Goal: Task Accomplishment & Management: Use online tool/utility

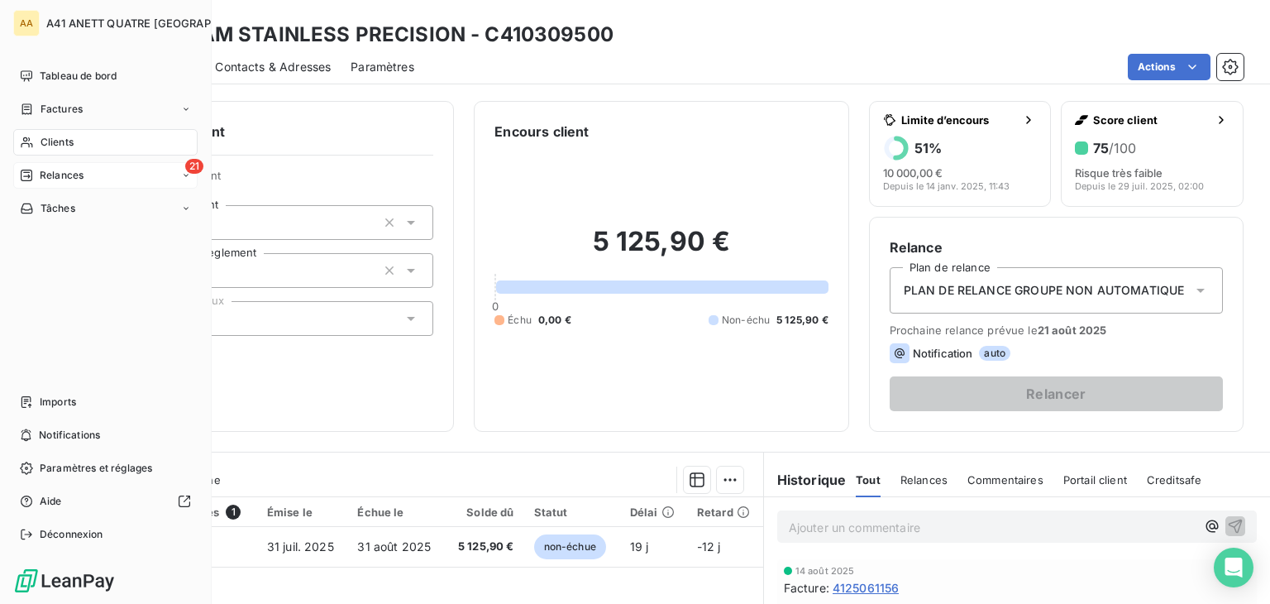
click at [75, 181] on span "Relances" at bounding box center [62, 175] width 44 height 15
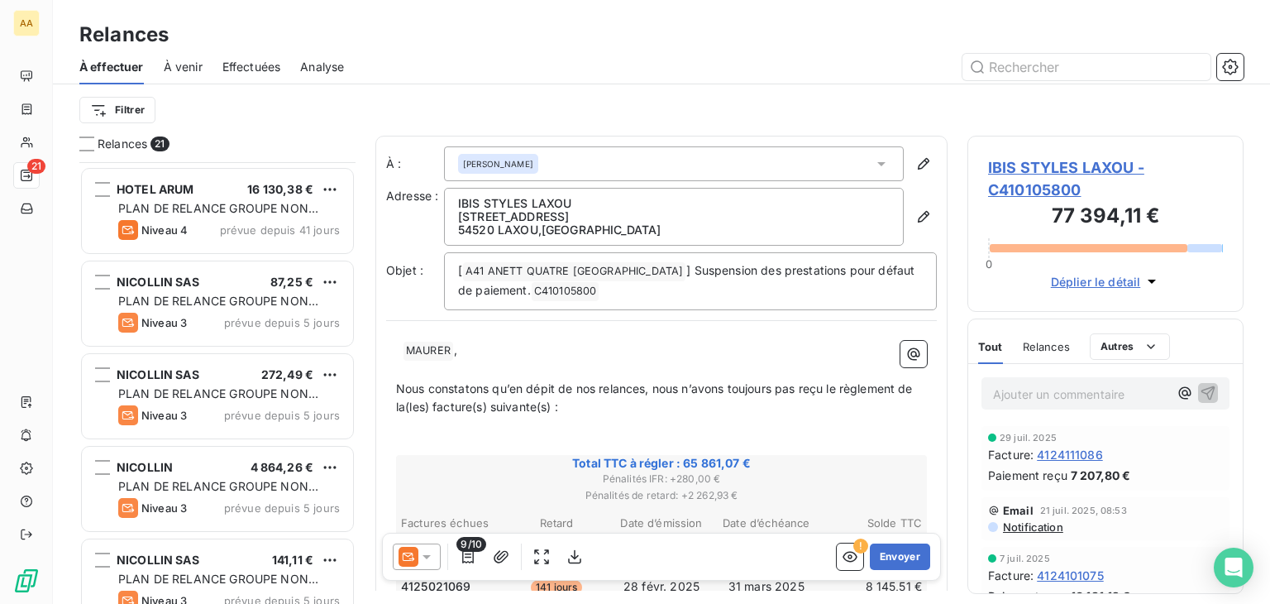
scroll to position [248, 0]
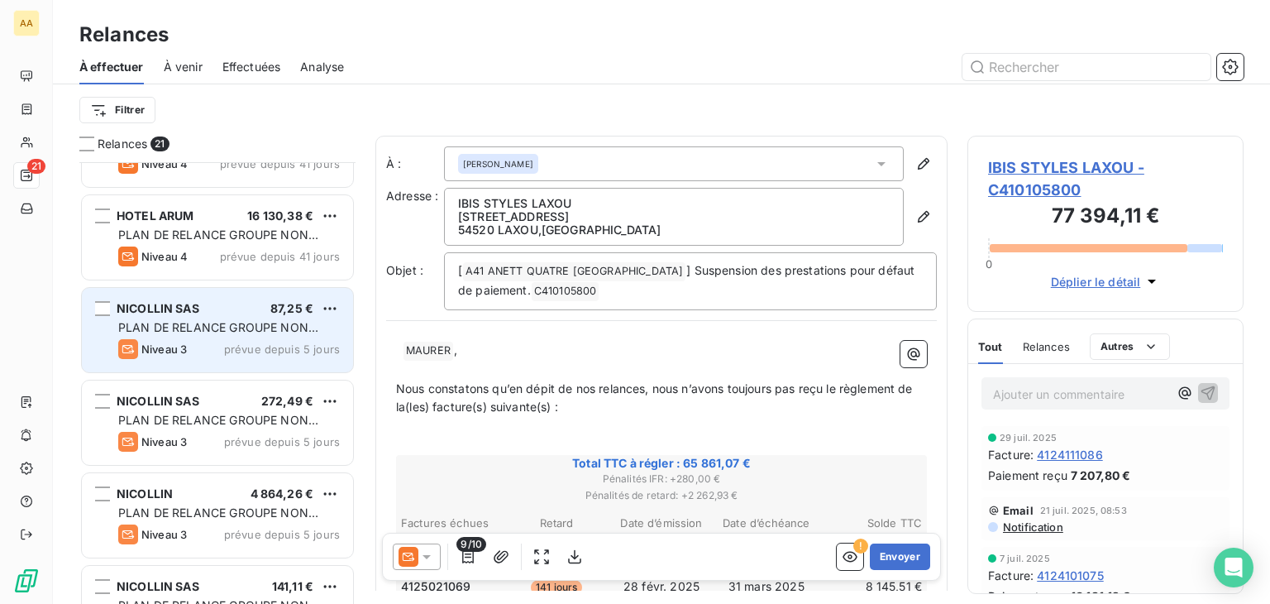
click at [171, 298] on div "NICOLLIN SAS 87,25 € PLAN DE RELANCE GROUPE NON AUTOMATIQUE Niveau 3 prévue dep…" at bounding box center [217, 330] width 271 height 84
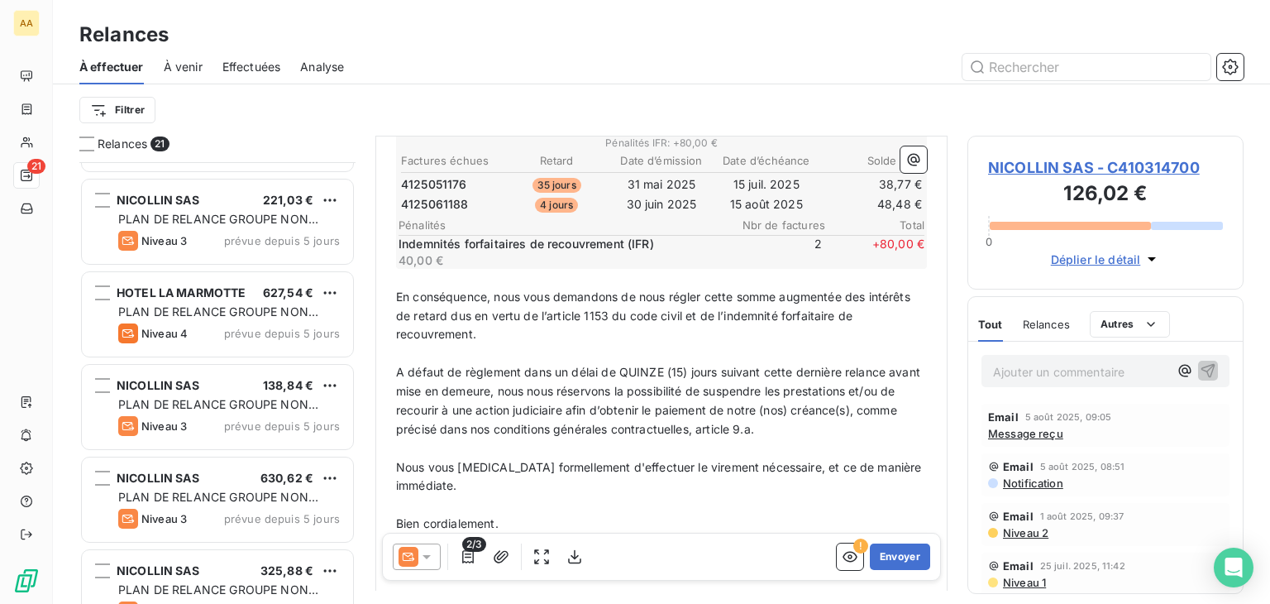
scroll to position [744, 0]
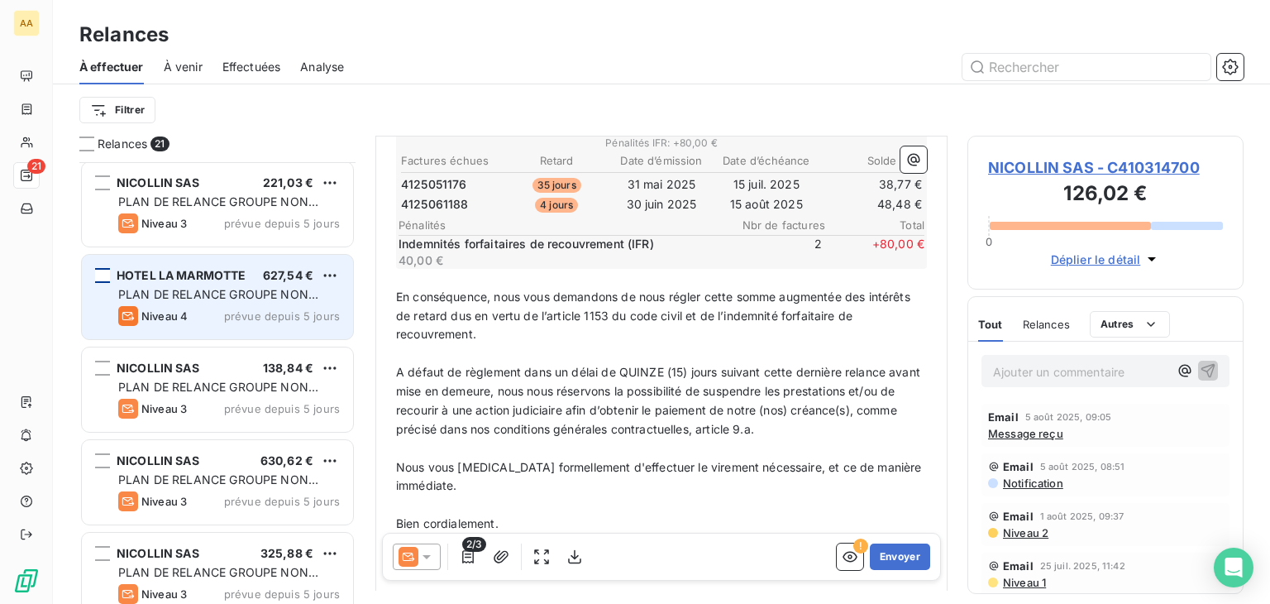
click at [101, 275] on div "grid" at bounding box center [102, 275] width 15 height 15
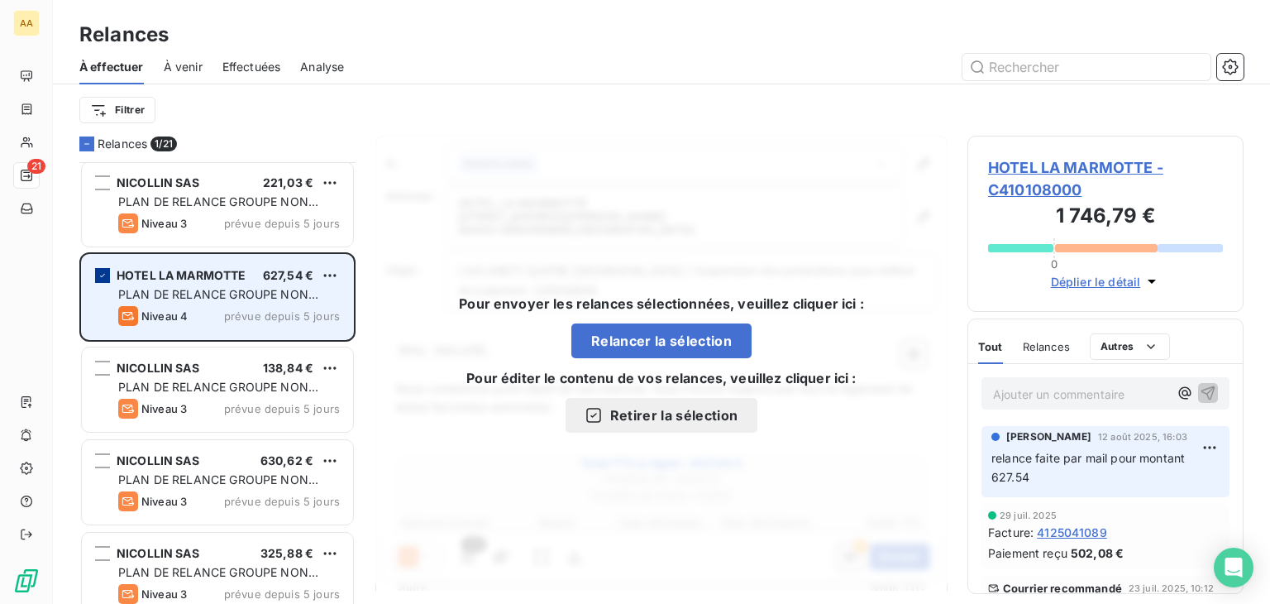
click at [98, 270] on icon "grid" at bounding box center [103, 275] width 10 height 10
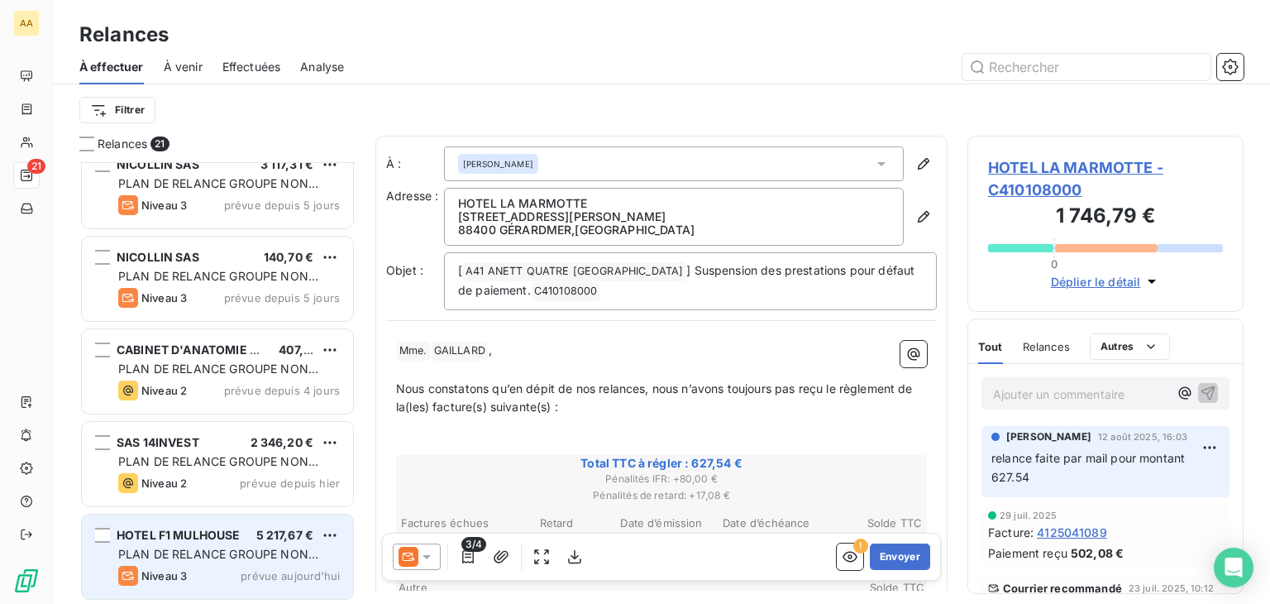
click at [245, 533] on div "HOTEL F1 MULHOUSE 5 217,67 €" at bounding box center [229, 534] width 222 height 15
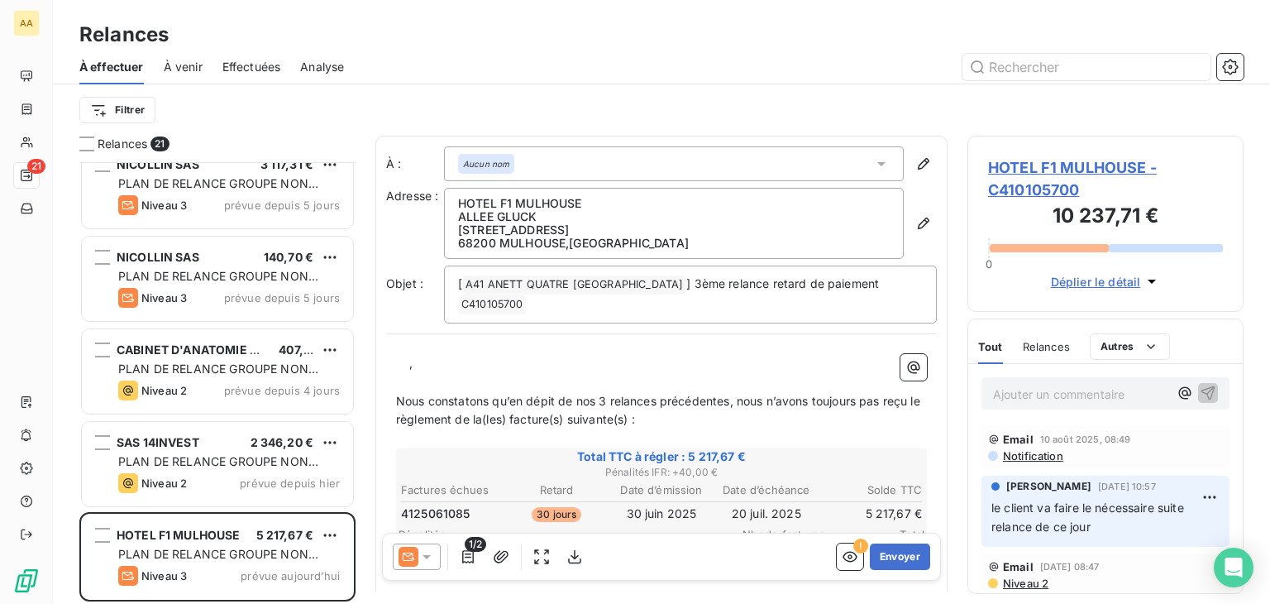
click at [874, 163] on icon at bounding box center [881, 163] width 17 height 17
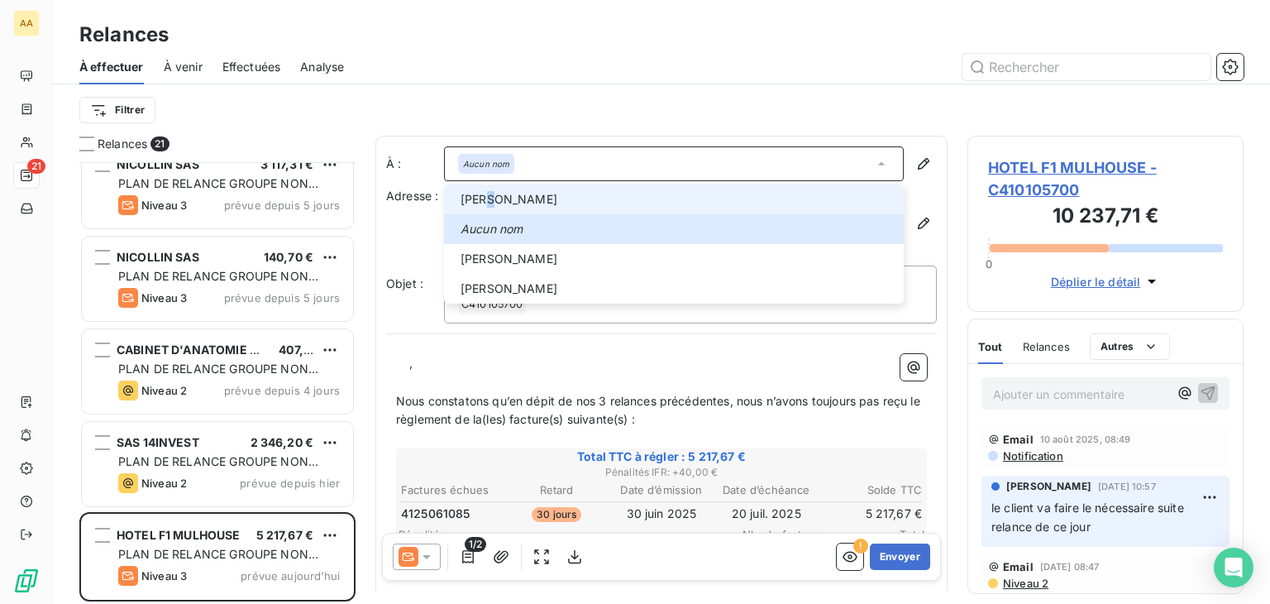
click at [513, 192] on span "[PERSON_NAME]" at bounding box center [508, 199] width 97 height 17
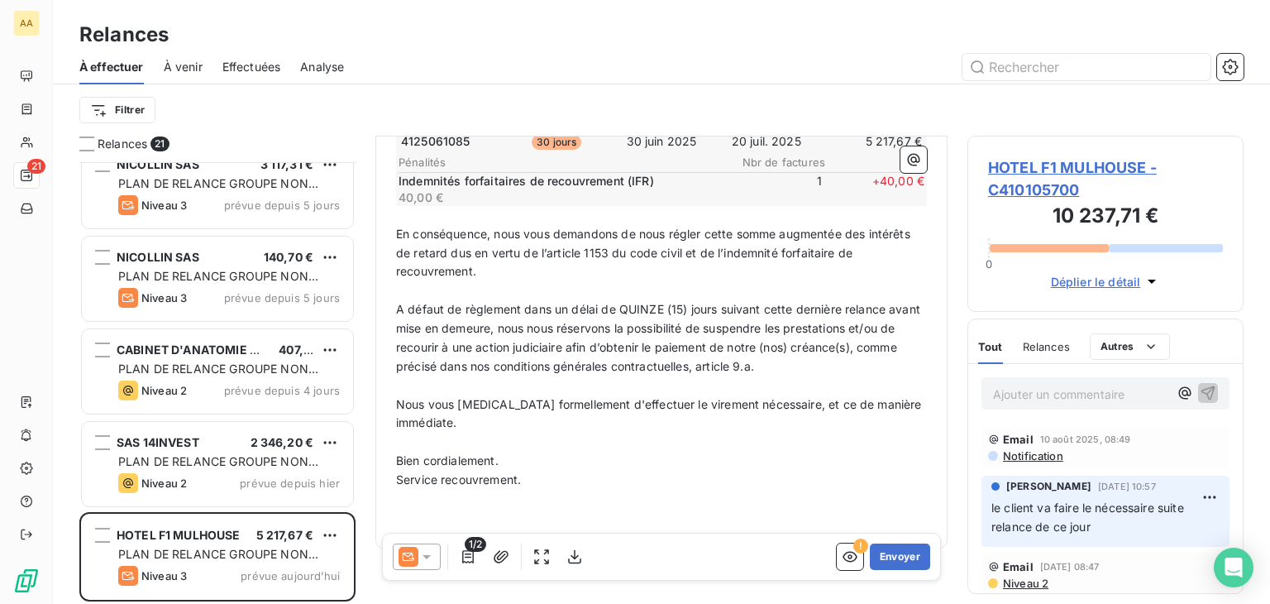
scroll to position [393, 0]
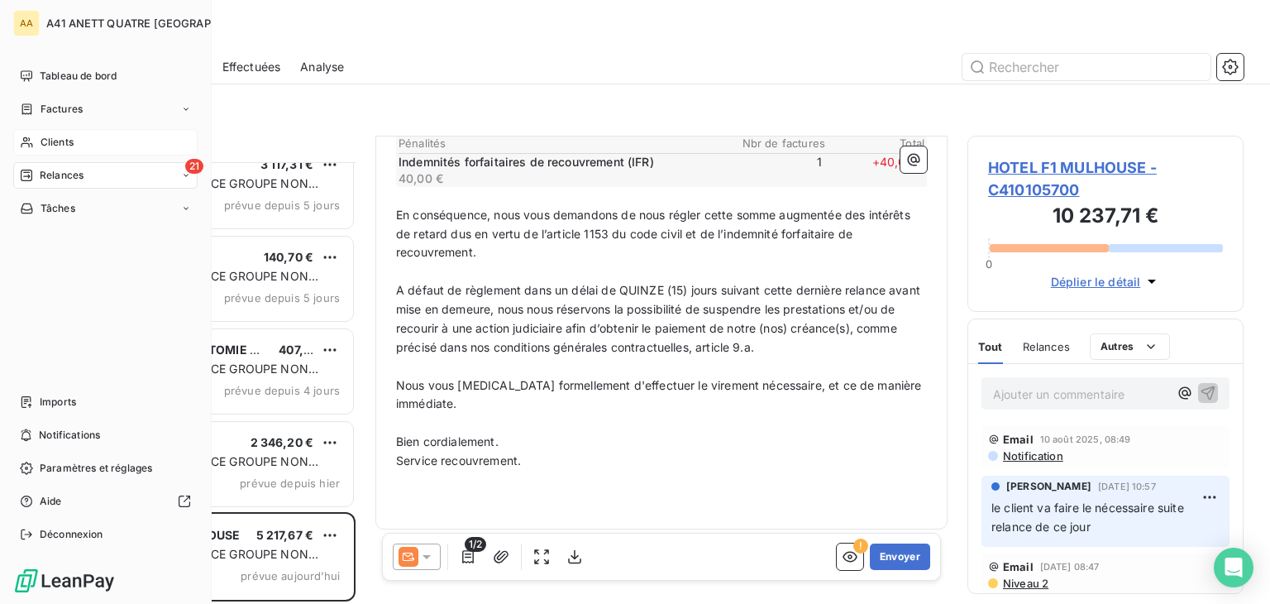
click at [49, 143] on span "Clients" at bounding box center [57, 142] width 33 height 15
click at [65, 140] on span "Clients" at bounding box center [57, 142] width 33 height 15
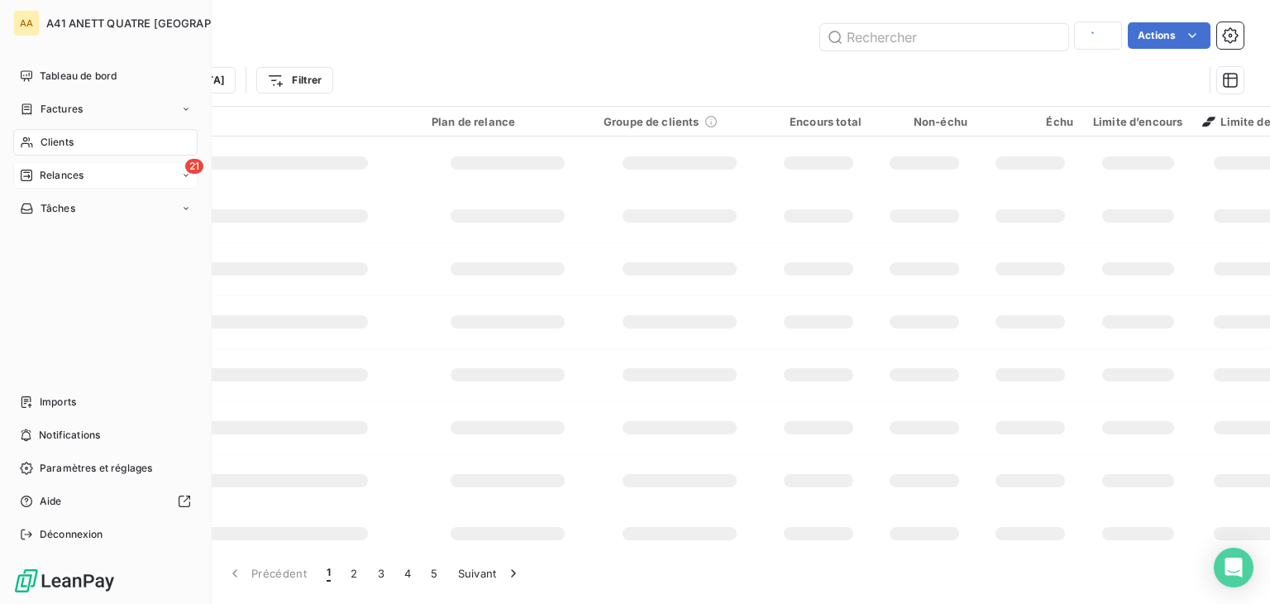
click at [36, 138] on div "Clients" at bounding box center [105, 142] width 184 height 26
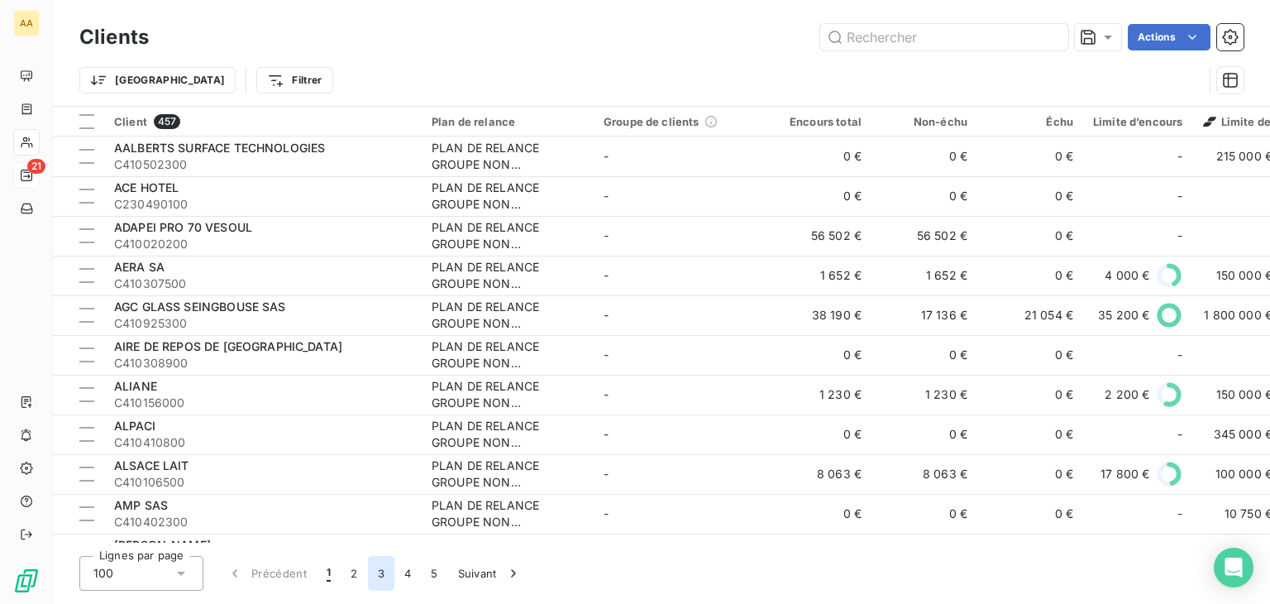
click at [384, 574] on button "3" at bounding box center [381, 573] width 26 height 35
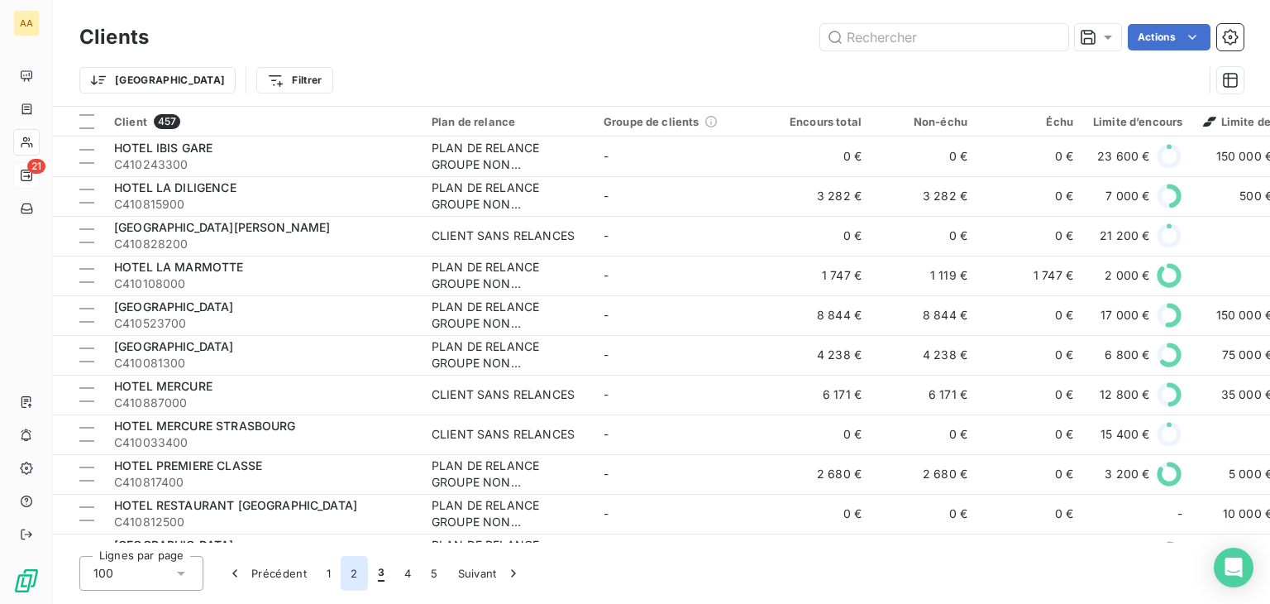
click at [351, 569] on button "2" at bounding box center [354, 573] width 26 height 35
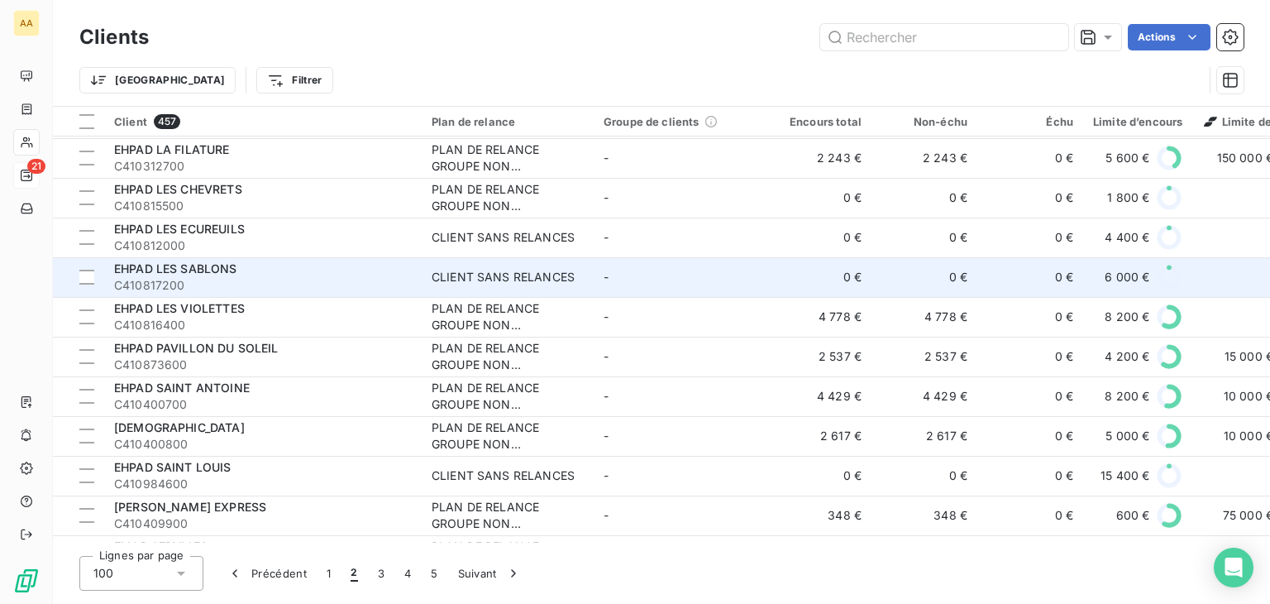
scroll to position [165, 0]
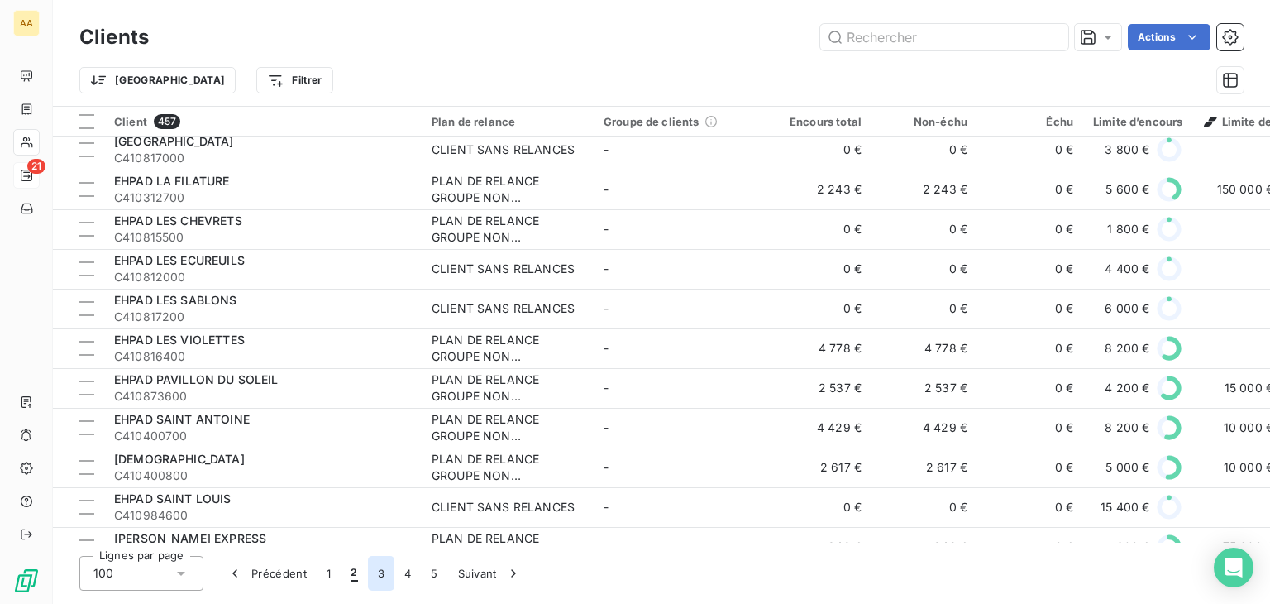
click at [380, 574] on button "3" at bounding box center [381, 573] width 26 height 35
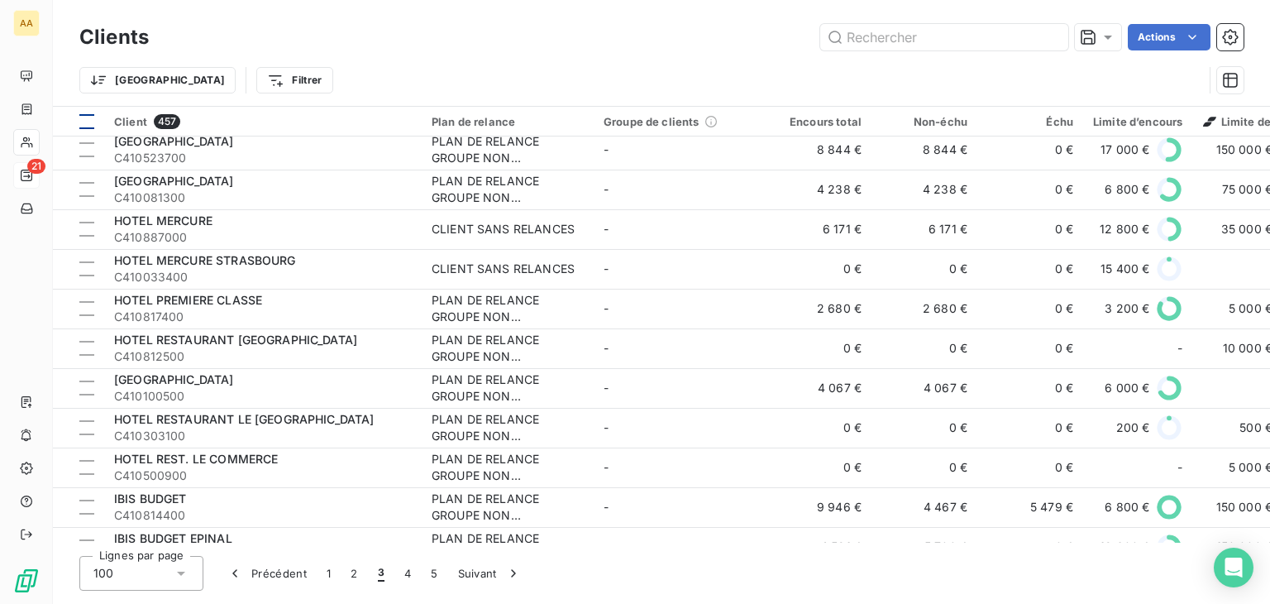
scroll to position [0, 0]
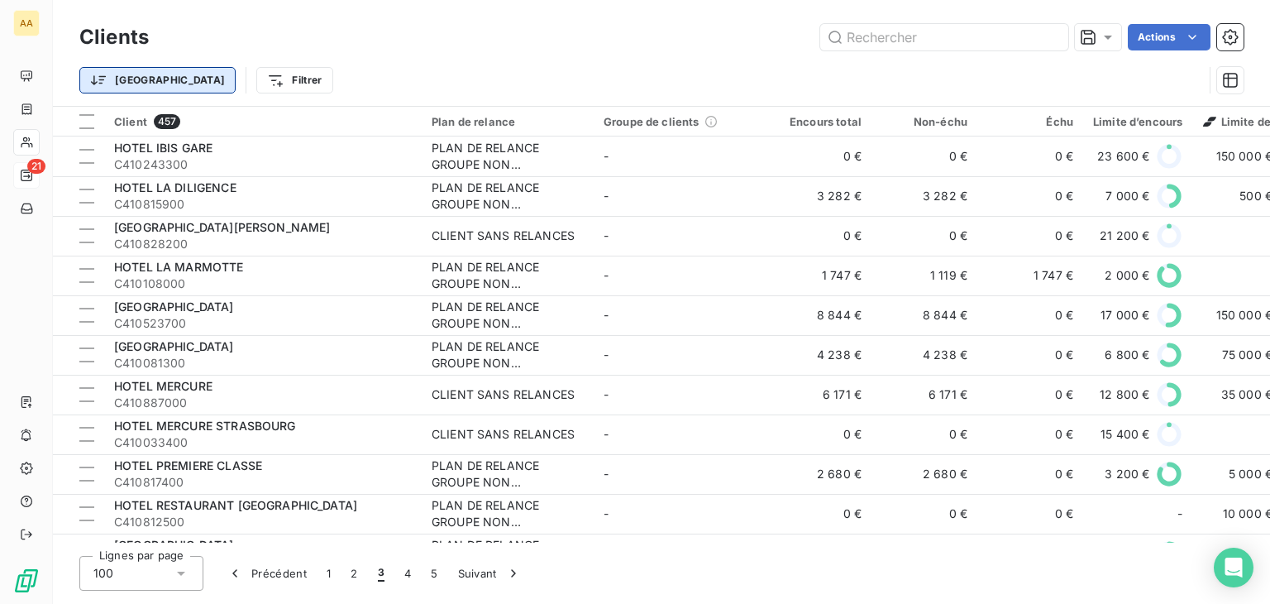
click at [126, 68] on html "AA 21 Clients Actions Trier Filtrer Client 457 Plan de relance Groupe de client…" at bounding box center [635, 302] width 1270 height 604
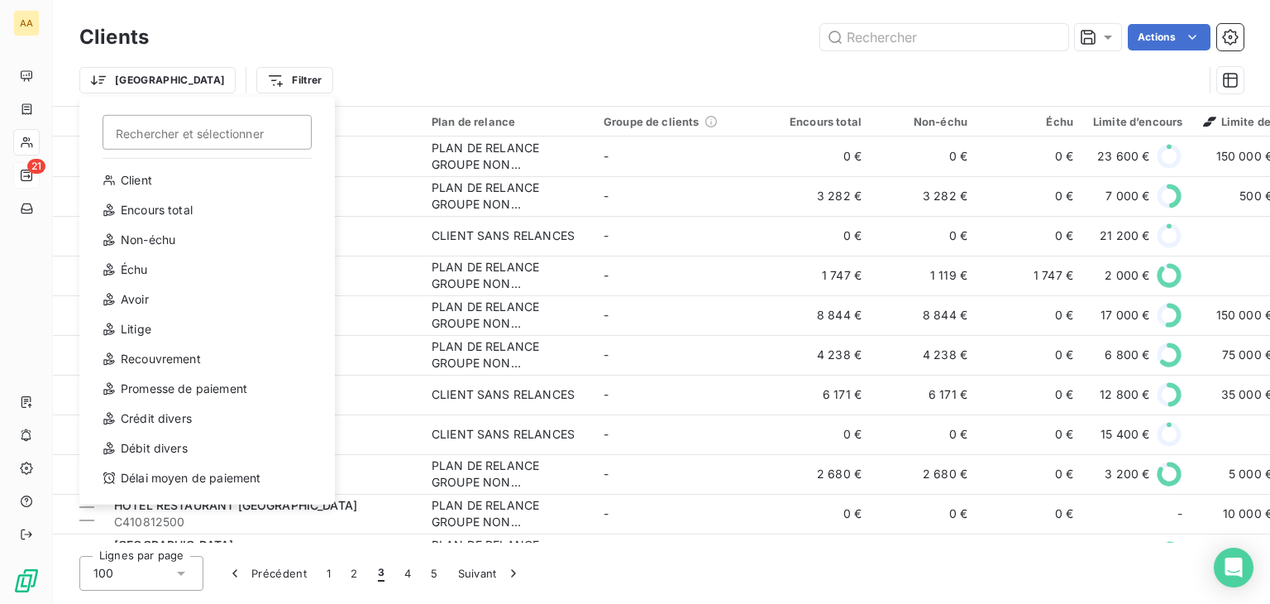
type input "c"
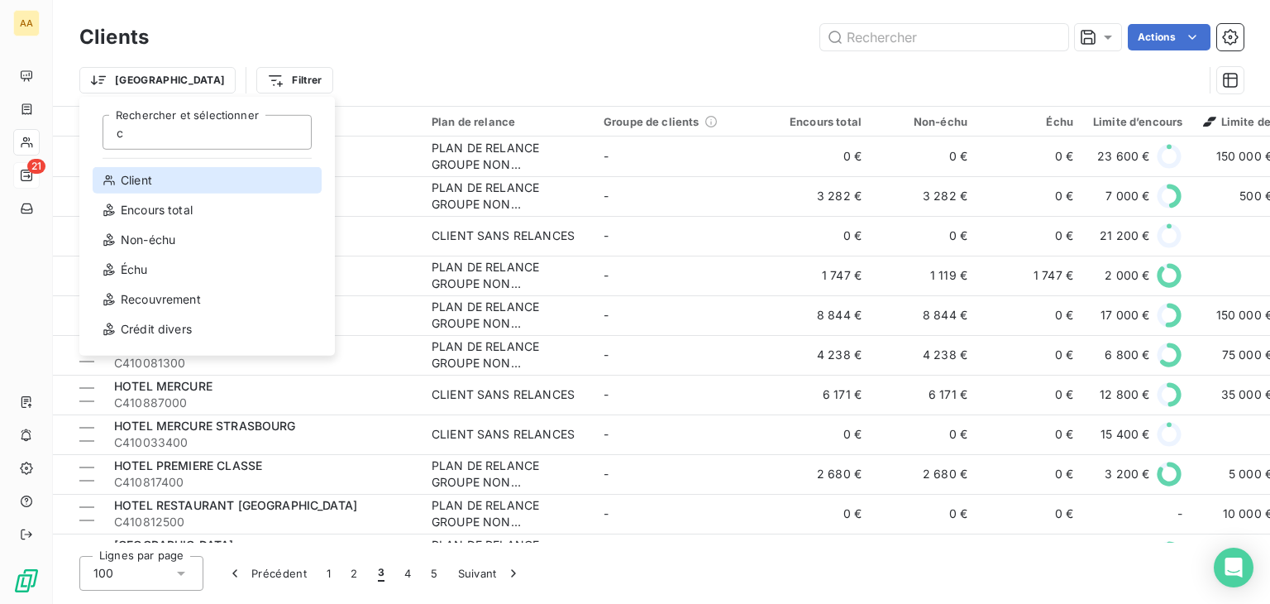
click at [112, 173] on div "Client" at bounding box center [207, 180] width 229 height 26
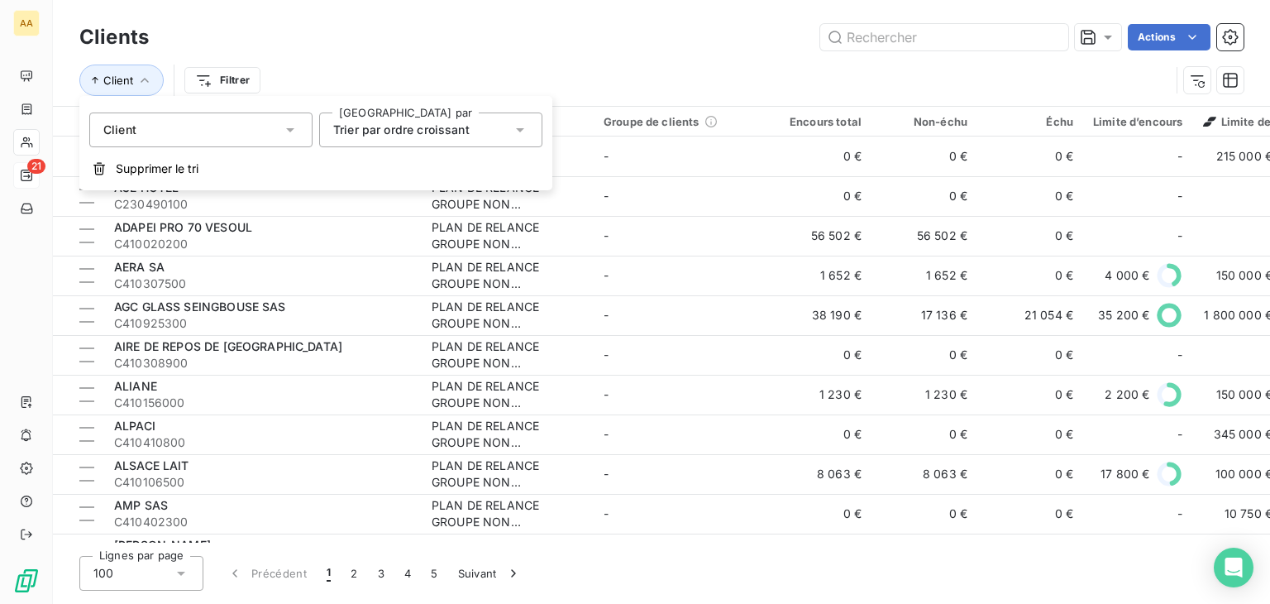
click at [505, 26] on div "Actions" at bounding box center [706, 37] width 1075 height 26
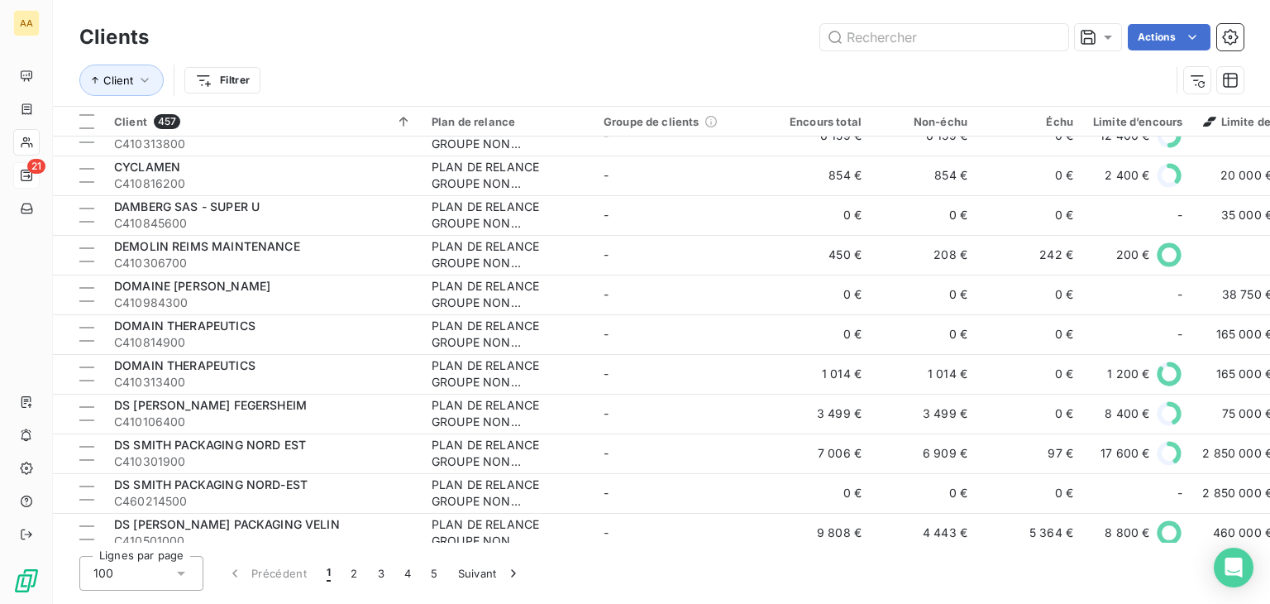
scroll to position [3569, 0]
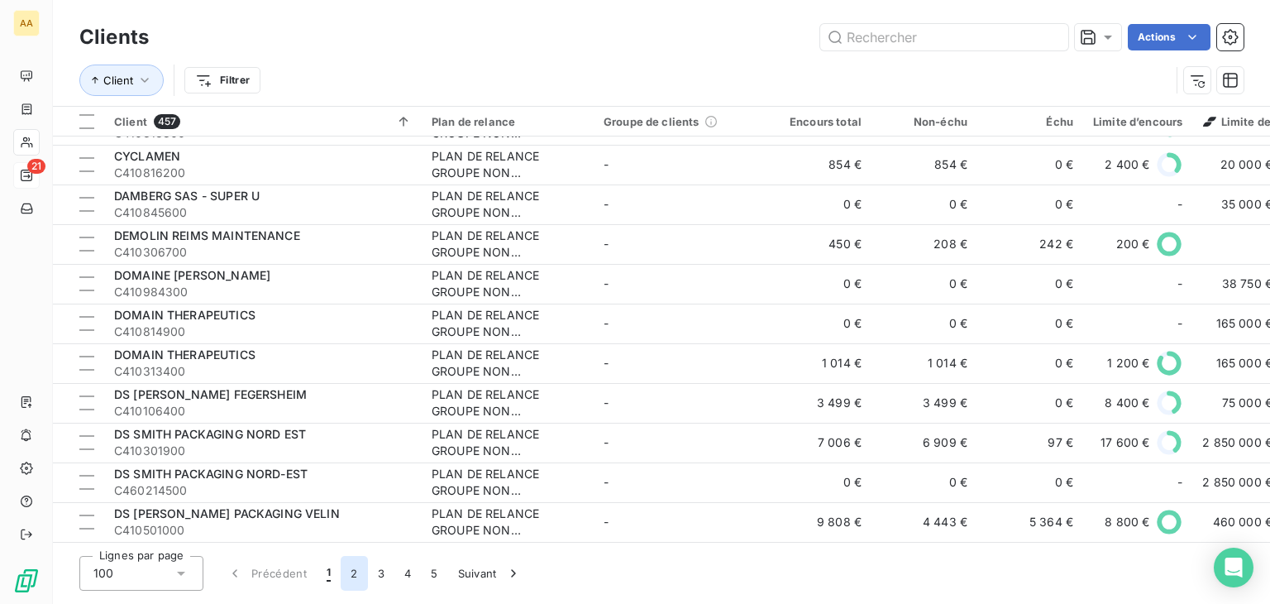
click at [345, 571] on button "2" at bounding box center [354, 573] width 26 height 35
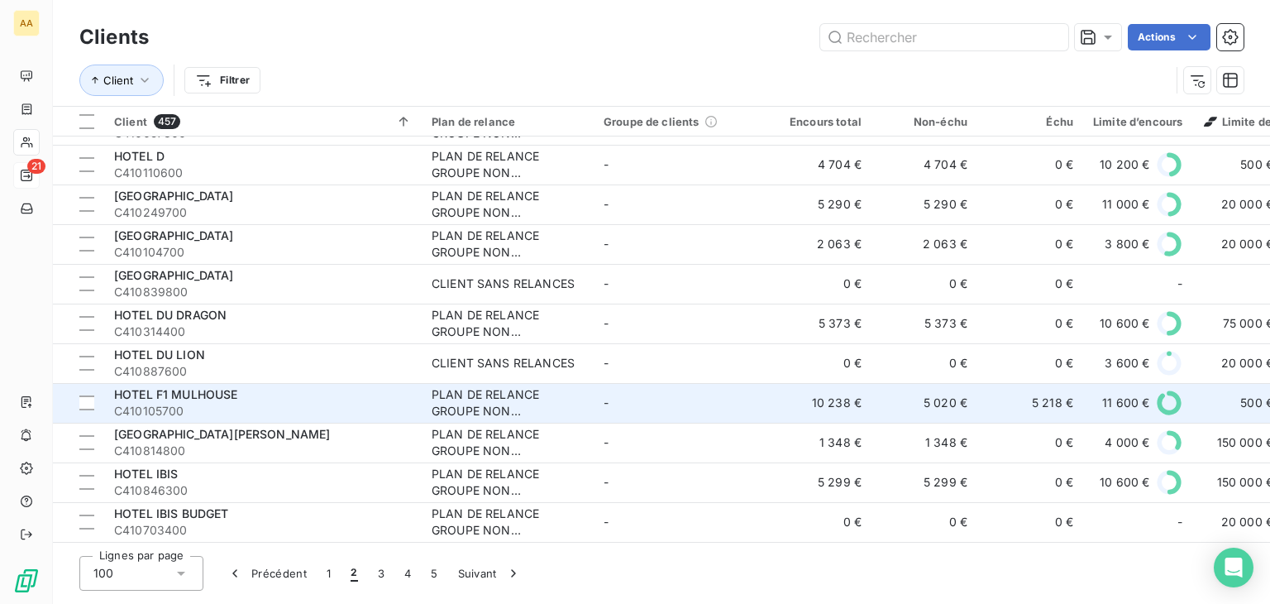
click at [344, 394] on div "HOTEL F1 MULHOUSE" at bounding box center [263, 394] width 298 height 17
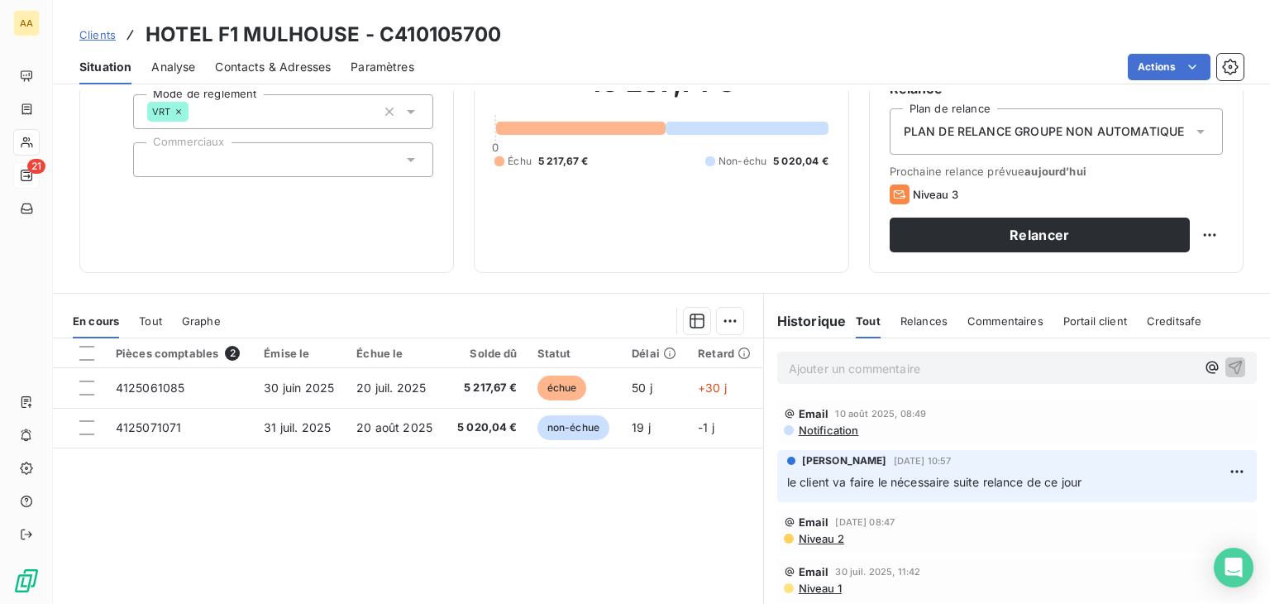
scroll to position [165, 0]
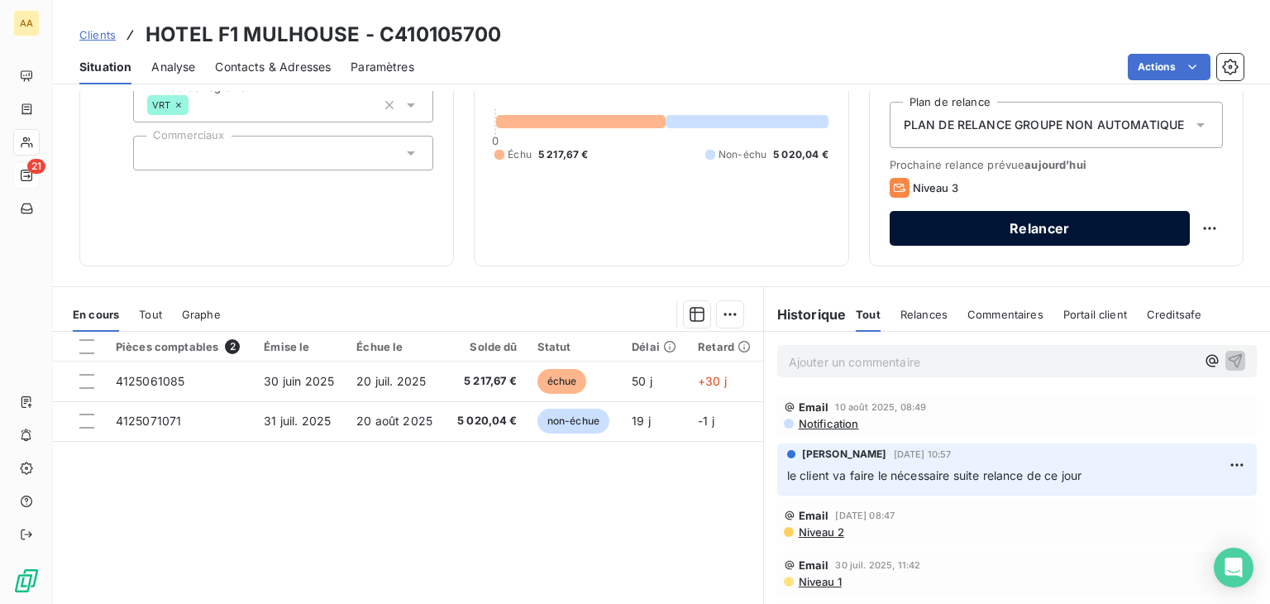
click at [1026, 226] on button "Relancer" at bounding box center [1040, 228] width 300 height 35
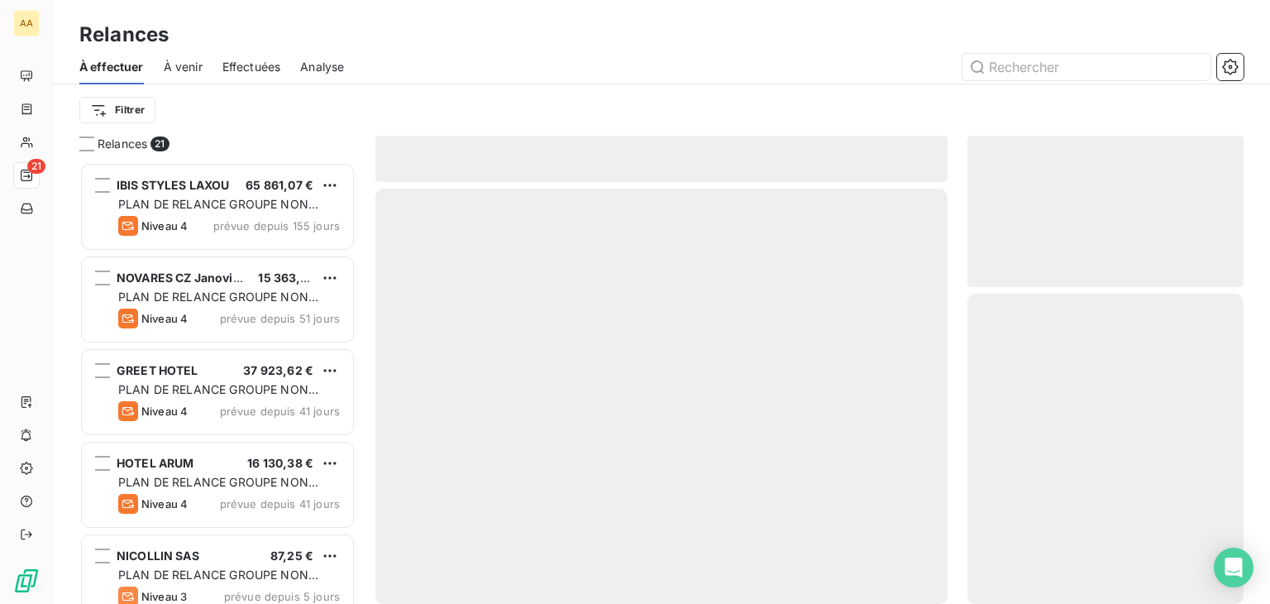
scroll to position [428, 263]
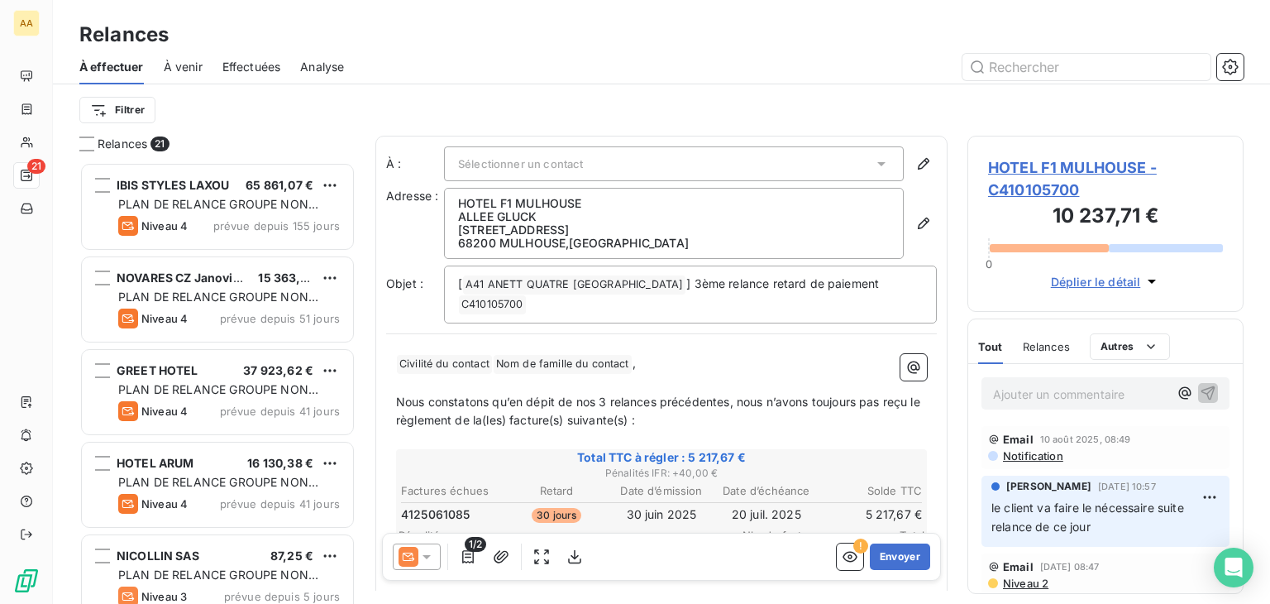
click at [877, 162] on icon at bounding box center [881, 164] width 8 height 4
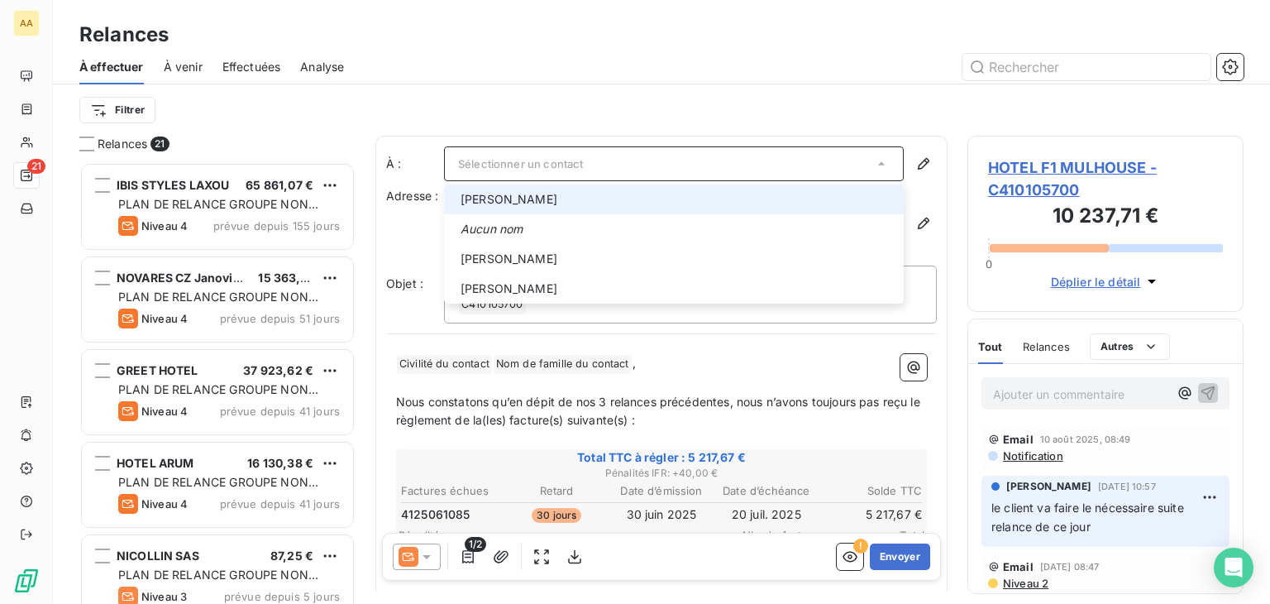
click at [612, 205] on span "[PERSON_NAME]" at bounding box center [676, 199] width 433 height 17
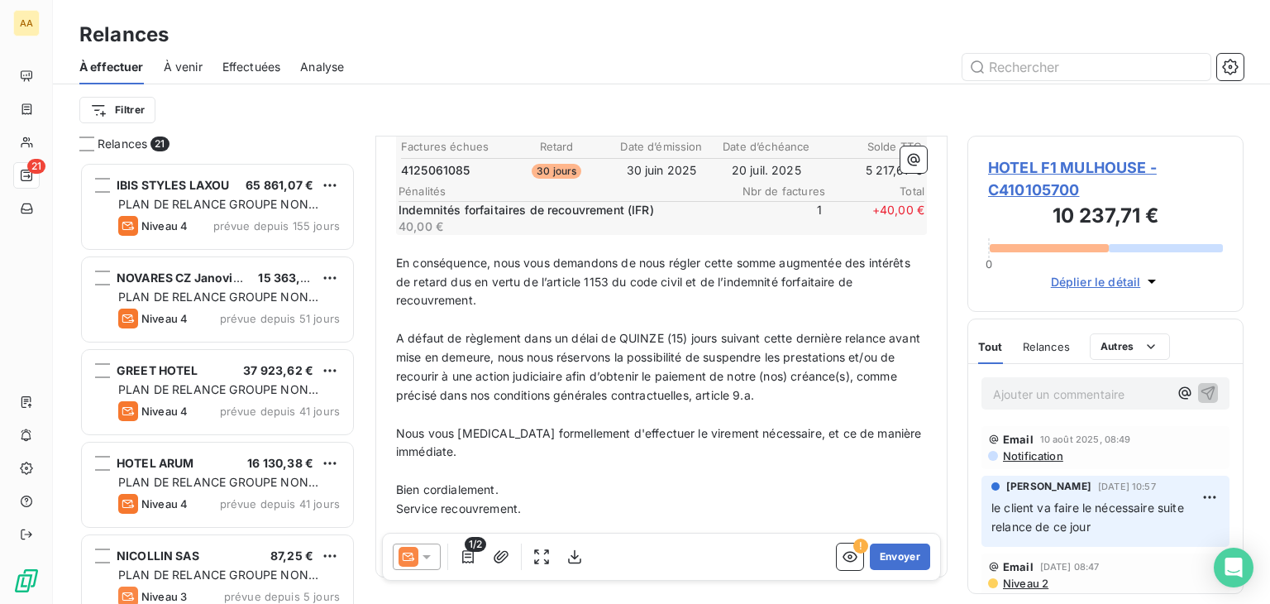
scroll to position [393, 0]
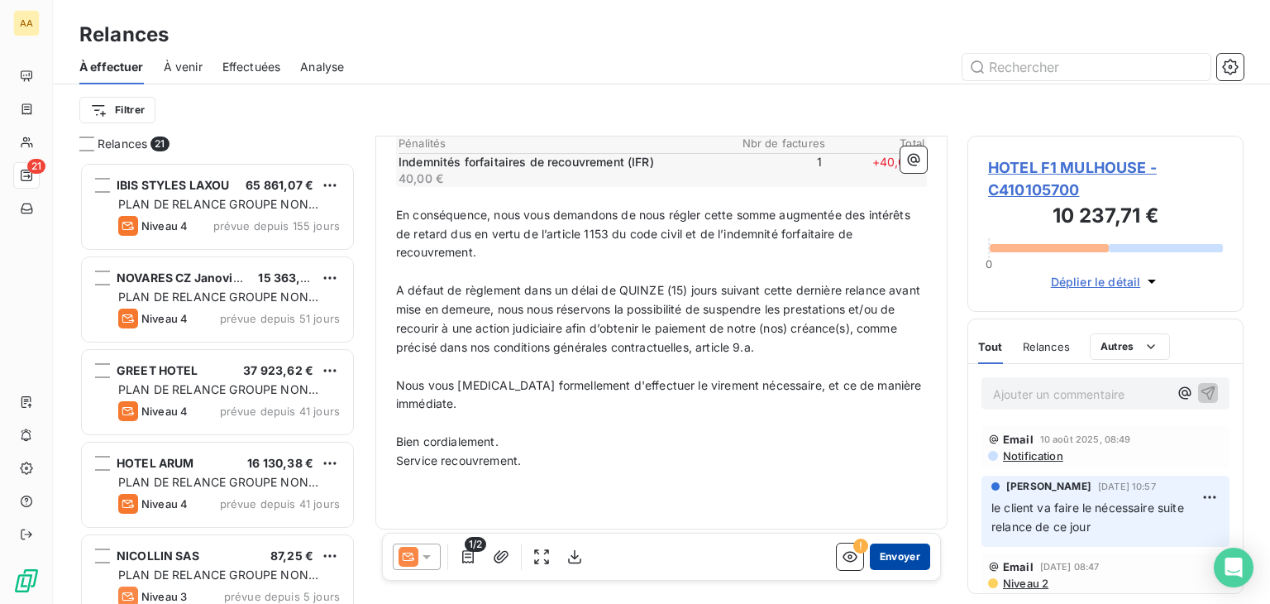
click at [905, 556] on button "Envoyer" at bounding box center [900, 556] width 60 height 26
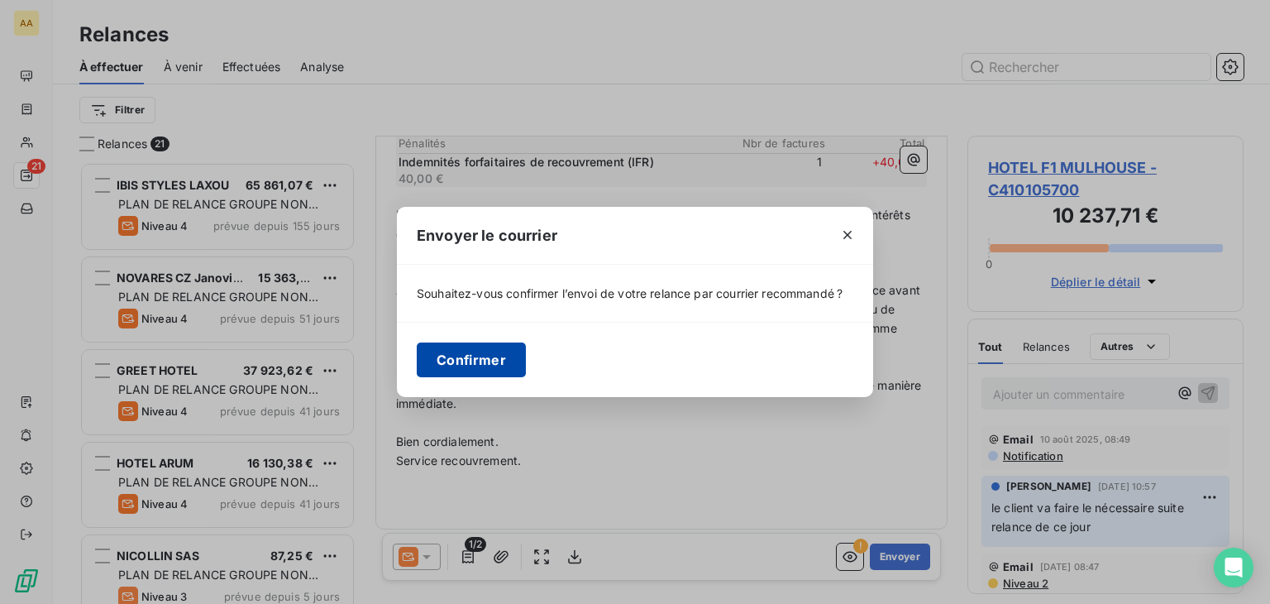
click at [486, 351] on button "Confirmer" at bounding box center [471, 359] width 109 height 35
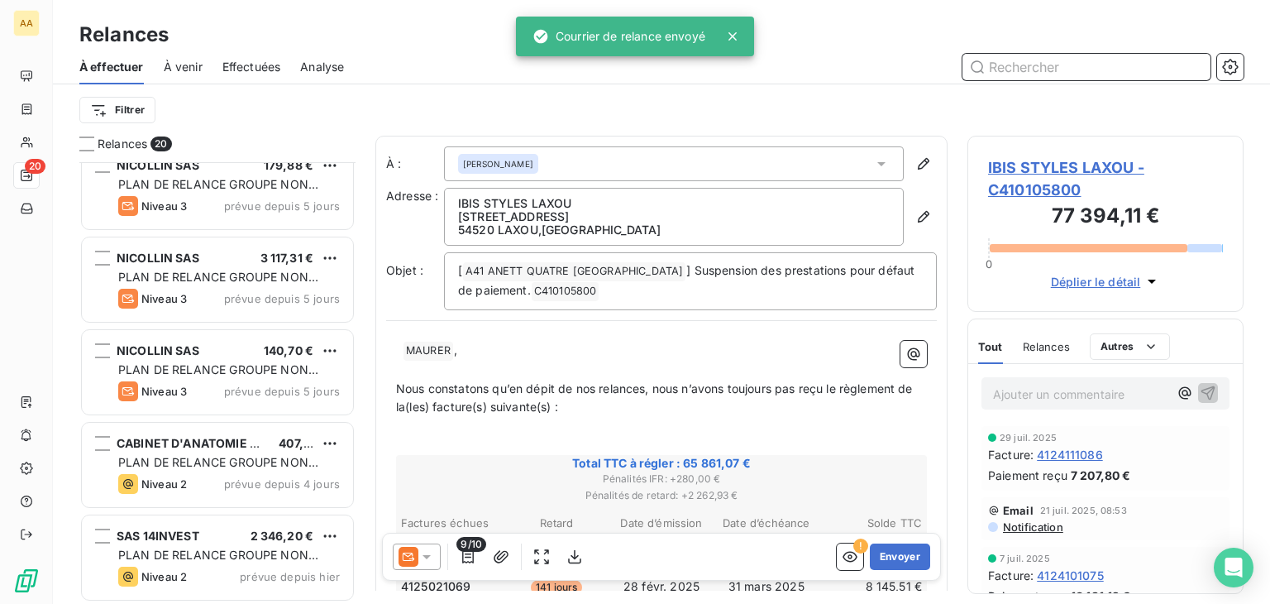
scroll to position [1410, 0]
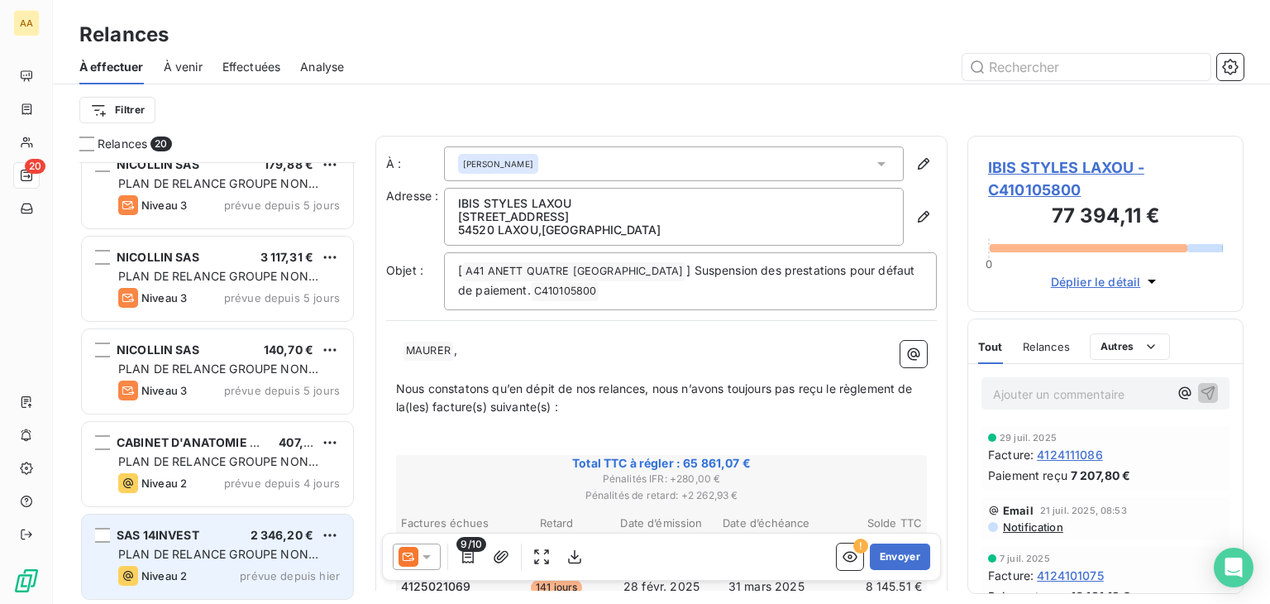
click at [234, 540] on div "SAS 14INVEST 2 346,20 €" at bounding box center [229, 534] width 222 height 15
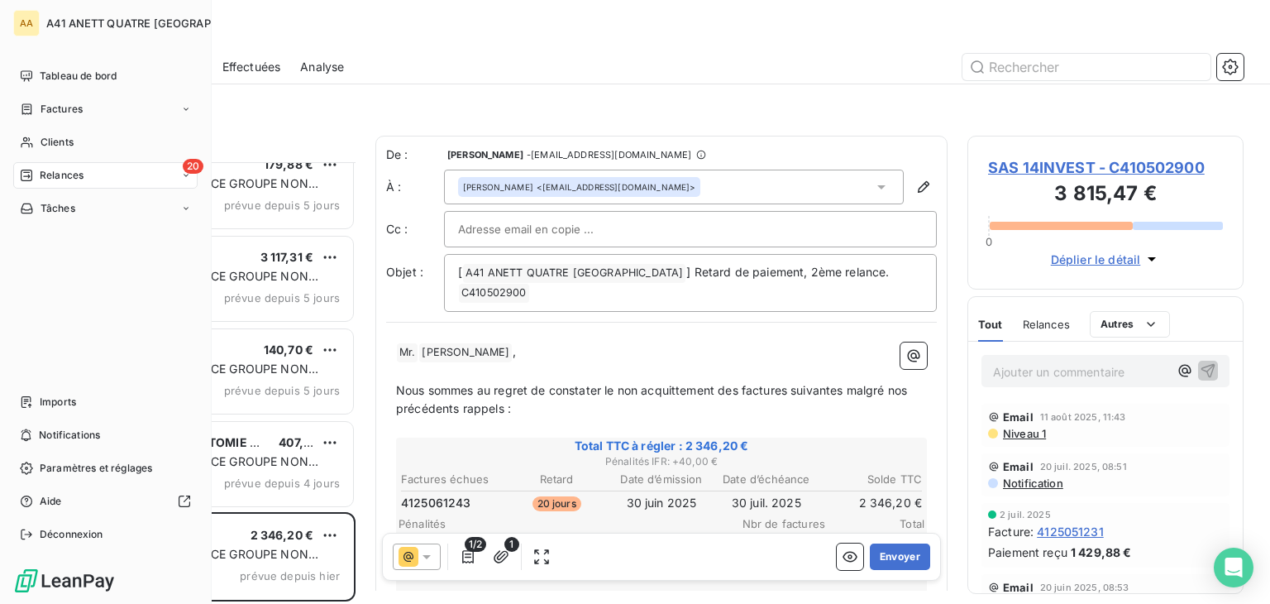
click at [54, 174] on span "Relances" at bounding box center [62, 175] width 44 height 15
